Goal: Information Seeking & Learning: Learn about a topic

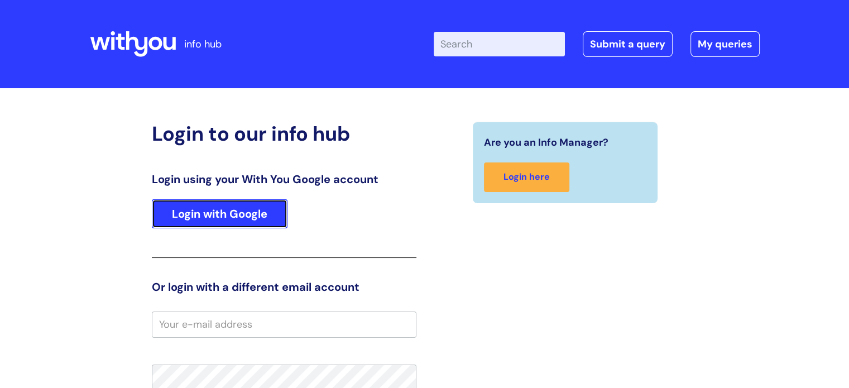
click at [283, 213] on link "Login with Google" at bounding box center [220, 213] width 136 height 29
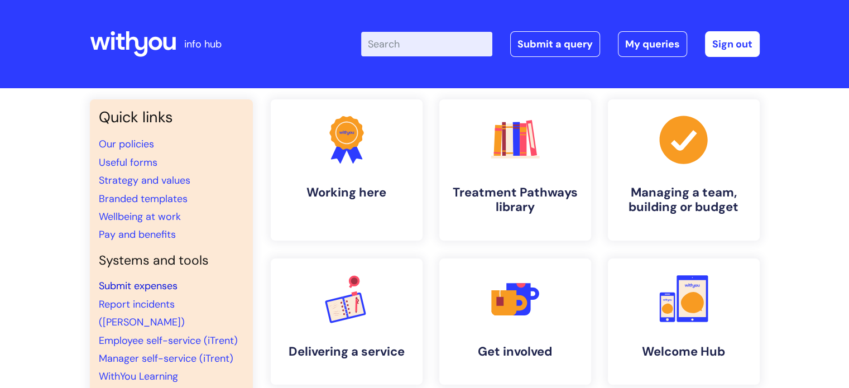
click at [146, 286] on link "Submit expenses" at bounding box center [138, 285] width 79 height 13
click at [427, 45] on input "Enter your search term here..." at bounding box center [426, 44] width 131 height 25
type input "concur"
click button "Search" at bounding box center [0, 0] width 0 height 0
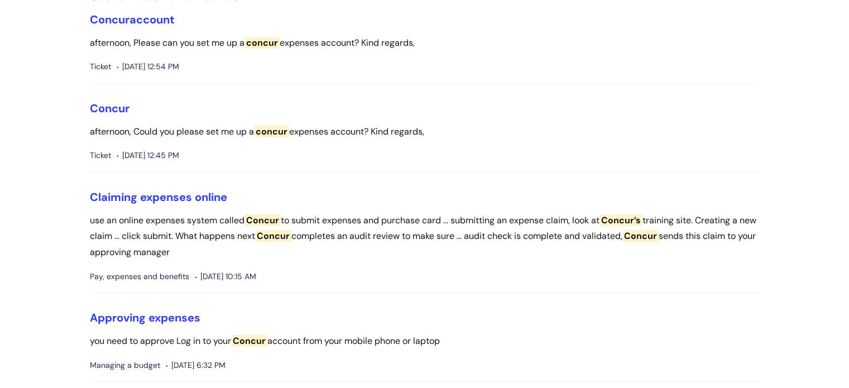
scroll to position [112, 0]
click at [203, 198] on link "Claiming expenses online" at bounding box center [158, 196] width 137 height 15
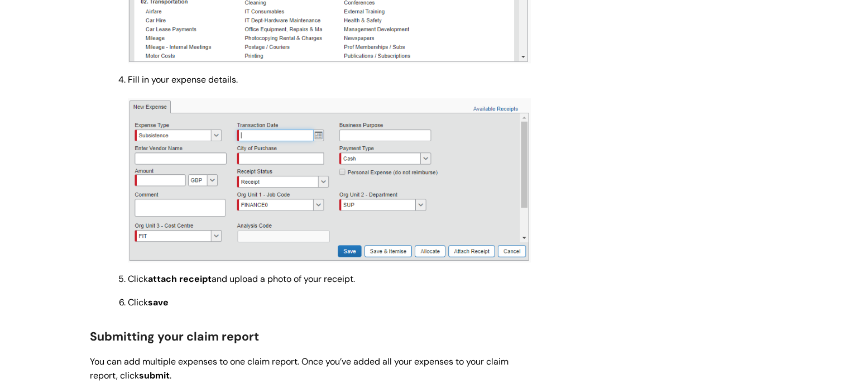
scroll to position [726, 0]
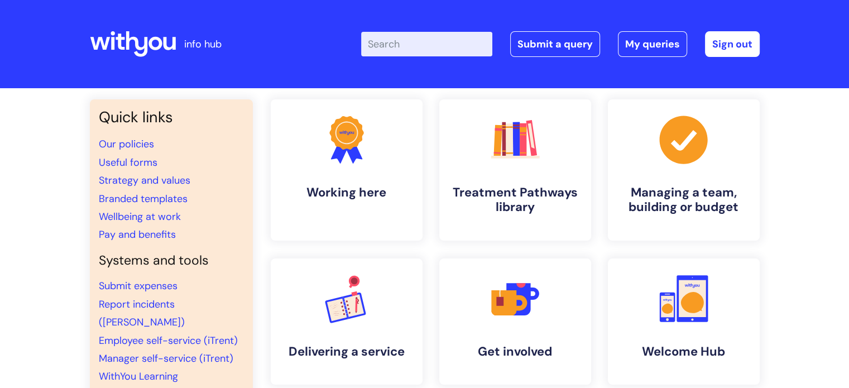
click at [431, 46] on input "Enter your search term here..." at bounding box center [426, 44] width 131 height 25
type input "concur"
click button "Search" at bounding box center [0, 0] width 0 height 0
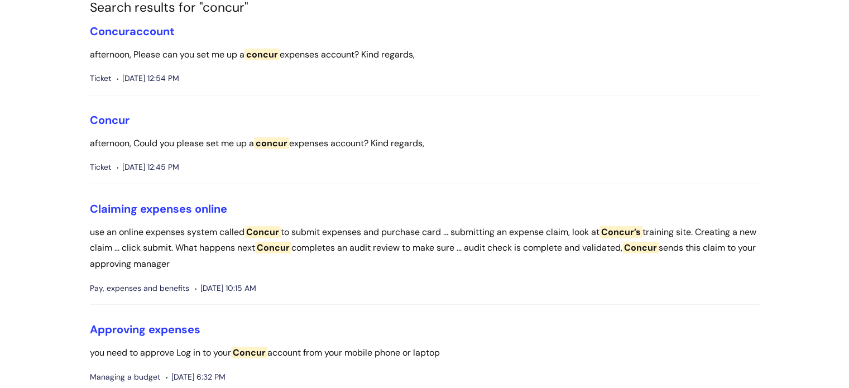
scroll to position [112, 0]
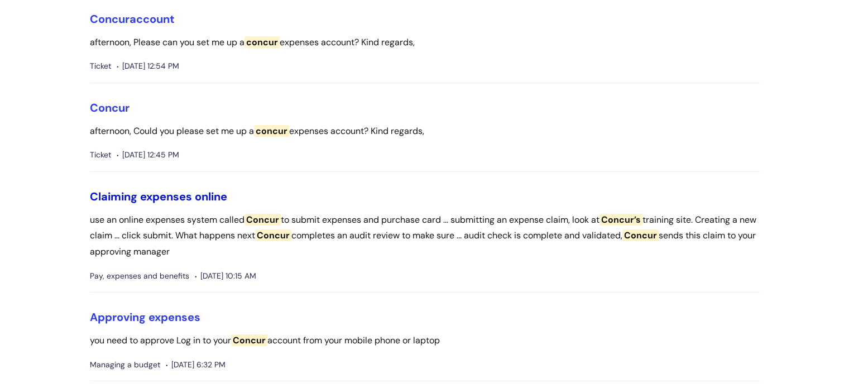
click at [199, 193] on link "Claiming expenses online" at bounding box center [158, 196] width 137 height 15
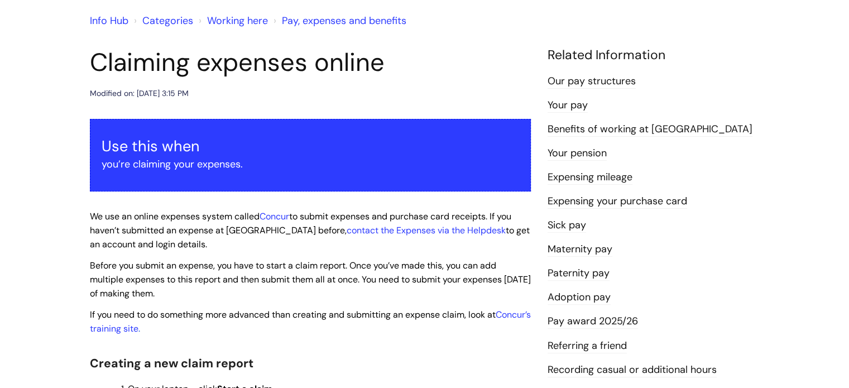
scroll to position [168, 0]
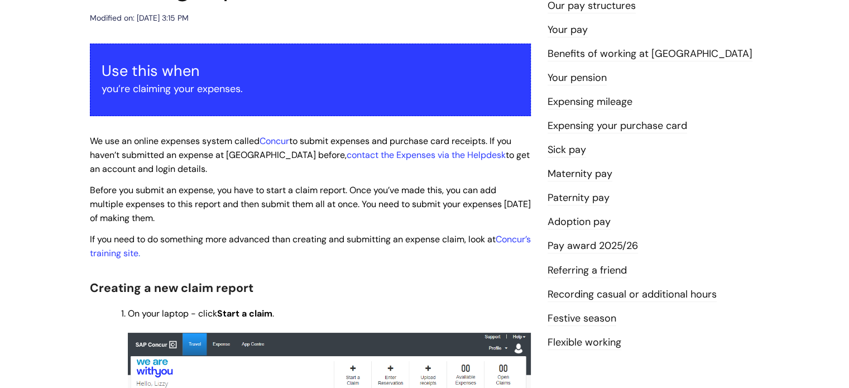
click at [629, 243] on link "Pay award 2025/26" at bounding box center [593, 246] width 90 height 15
